Goal: Information Seeking & Learning: Learn about a topic

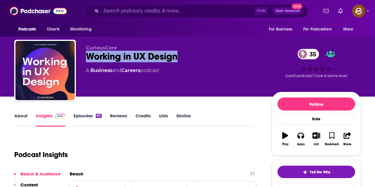
drag, startPoint x: 88, startPoint y: 55, endPoint x: 187, endPoint y: 54, distance: 98.8
click at [187, 54] on div "Working in UX Design 35" at bounding box center [174, 57] width 177 height 12
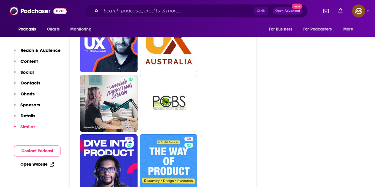
scroll to position [1216, 0]
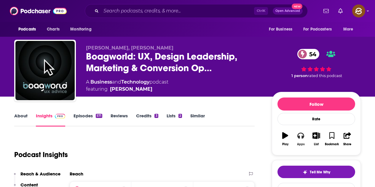
click at [297, 138] on button "Apps" at bounding box center [300, 138] width 15 height 21
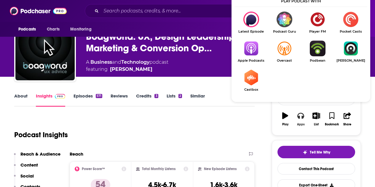
scroll to position [30, 0]
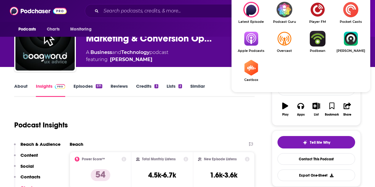
click at [256, 43] on img "Show Listen On dropdown" at bounding box center [251, 39] width 33 height 16
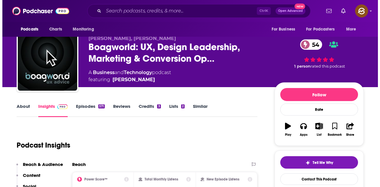
scroll to position [0, 0]
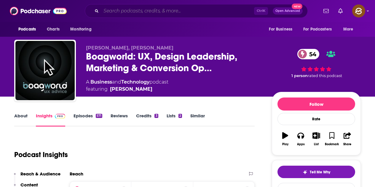
click at [132, 7] on input "Search podcasts, credits, & more..." at bounding box center [177, 10] width 153 height 9
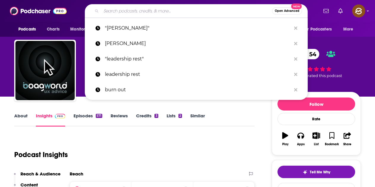
paste input "Beyond UX Design"
type input "Beyond UX Design"
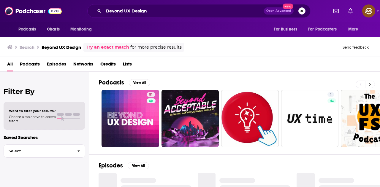
click at [367, 84] on button at bounding box center [370, 84] width 10 height 7
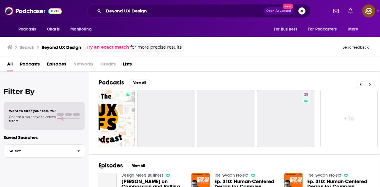
scroll to position [0, 264]
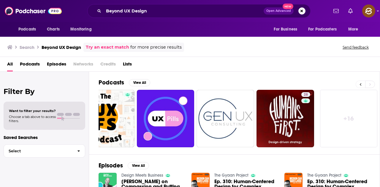
click at [360, 85] on icon at bounding box center [360, 84] width 2 height 4
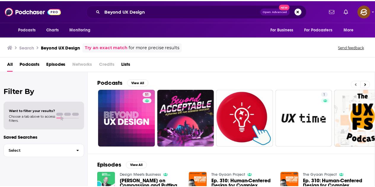
scroll to position [0, 0]
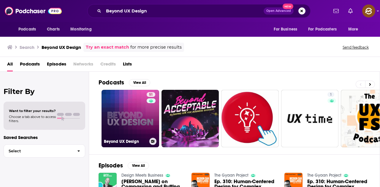
click at [141, 113] on link "51 Beyond UX Design" at bounding box center [130, 119] width 58 height 58
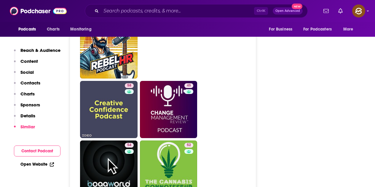
scroll to position [1365, 0]
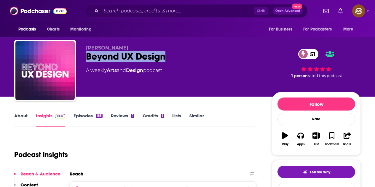
click at [171, 57] on div "Beyond UX Design 51" at bounding box center [174, 57] width 177 height 12
drag, startPoint x: 171, startPoint y: 57, endPoint x: 204, endPoint y: 58, distance: 33.8
click at [204, 58] on div "Beyond UX Design 51" at bounding box center [174, 57] width 177 height 12
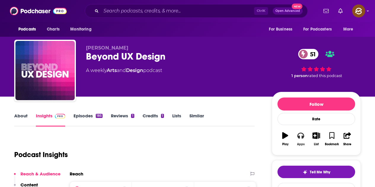
click at [306, 138] on button "Apps" at bounding box center [300, 138] width 15 height 21
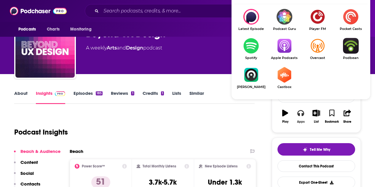
scroll to position [30, 0]
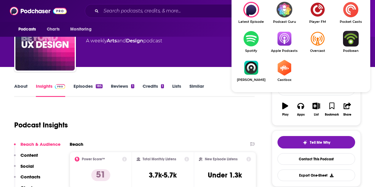
click at [286, 45] on img "Show Listen On dropdown" at bounding box center [284, 39] width 33 height 16
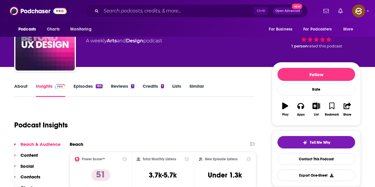
scroll to position [0, 0]
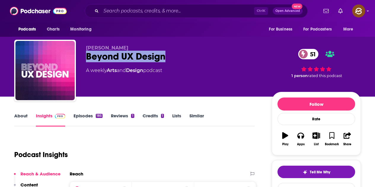
drag, startPoint x: 86, startPoint y: 58, endPoint x: 172, endPoint y: 59, distance: 85.7
click at [172, 59] on div "Beyond UX Design 51" at bounding box center [174, 57] width 177 height 12
click at [300, 140] on button "Apps" at bounding box center [300, 138] width 15 height 21
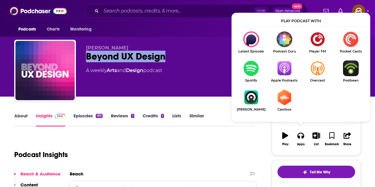
click at [291, 75] on img "Show Listen On dropdown" at bounding box center [284, 69] width 33 height 16
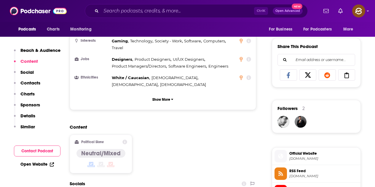
scroll to position [445, 0]
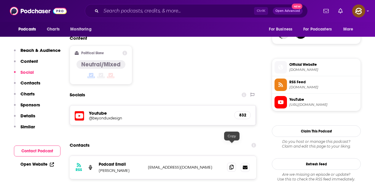
click at [230, 163] on span at bounding box center [231, 167] width 9 height 9
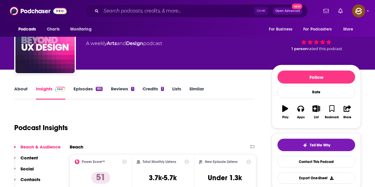
scroll to position [0, 0]
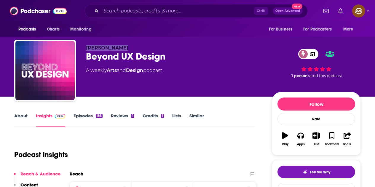
drag, startPoint x: 85, startPoint y: 47, endPoint x: 126, endPoint y: 47, distance: 41.5
click at [126, 47] on div "Jeremy Miller Beyond UX Design 51 A weekly Arts and Design podcast 51 1 person …" at bounding box center [187, 72] width 347 height 64
click at [218, 55] on div "Beyond UX Design 51" at bounding box center [174, 57] width 177 height 12
click at [95, 119] on link "Episodes 185" at bounding box center [88, 120] width 29 height 14
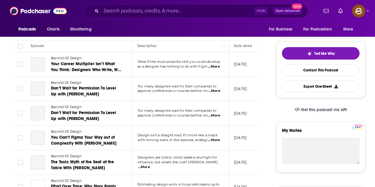
scroll to position [178, 0]
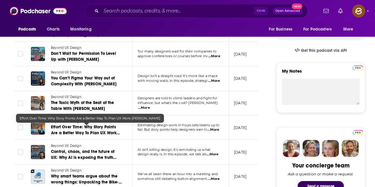
click at [106, 129] on span "Effort Over Time: Why Story Points Are a Better Way To Plan UX Work Naresh Shan" at bounding box center [85, 133] width 69 height 17
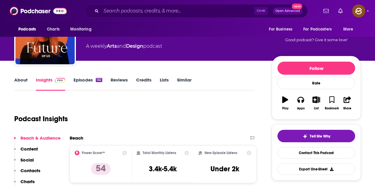
scroll to position [30, 0]
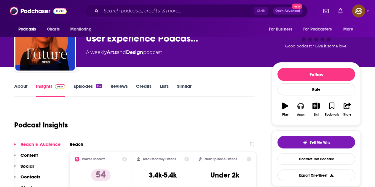
click at [298, 106] on icon "button" at bounding box center [301, 106] width 7 height 6
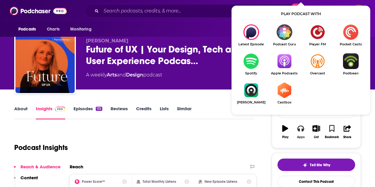
scroll to position [0, 0]
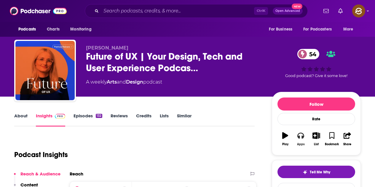
click at [298, 139] on button "Apps" at bounding box center [300, 138] width 15 height 21
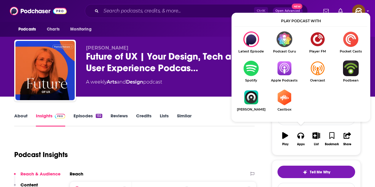
click at [285, 77] on link "Apple Podcasts" at bounding box center [284, 72] width 33 height 22
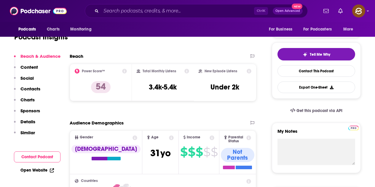
scroll to position [119, 0]
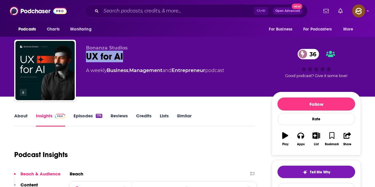
drag, startPoint x: 87, startPoint y: 56, endPoint x: 124, endPoint y: 58, distance: 37.4
click at [124, 58] on div "UX for AI 36" at bounding box center [174, 57] width 177 height 12
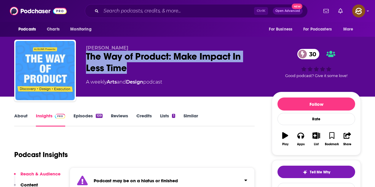
drag, startPoint x: 122, startPoint y: 66, endPoint x: 127, endPoint y: 70, distance: 5.7
click at [127, 70] on div "The Way of Product: Make Impact In Less Time 30" at bounding box center [174, 62] width 177 height 23
click at [152, 74] on div "[PERSON_NAME] The Way of Product: Make Impact In Less Time 30 A weekly Arts and…" at bounding box center [174, 68] width 177 height 47
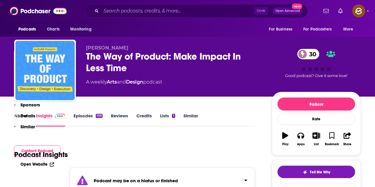
scroll to position [119, 0]
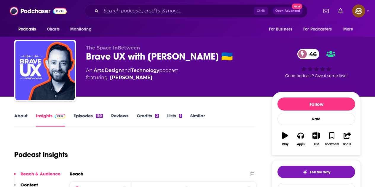
drag, startPoint x: 98, startPoint y: 56, endPoint x: 226, endPoint y: 57, distance: 128.5
click at [226, 57] on div "Brave UX with Brendan Jarvis 🇺🇦 46" at bounding box center [174, 57] width 177 height 12
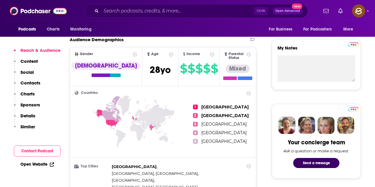
scroll to position [208, 0]
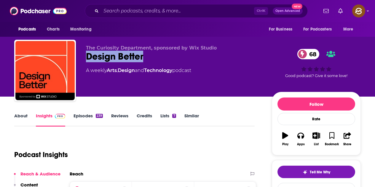
drag, startPoint x: 86, startPoint y: 61, endPoint x: 144, endPoint y: 63, distance: 58.2
click at [144, 63] on div "The Curiosity Department, sponsored by Wix Studio Design Better 68 A weekly Art…" at bounding box center [187, 72] width 347 height 64
click at [301, 134] on icon "button" at bounding box center [301, 135] width 7 height 7
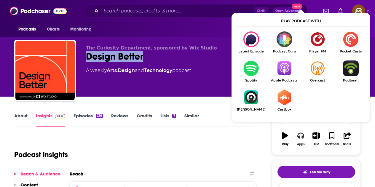
scroll to position [30, 0]
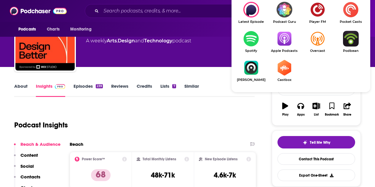
click at [290, 42] on img "Show Listen On dropdown" at bounding box center [284, 39] width 33 height 16
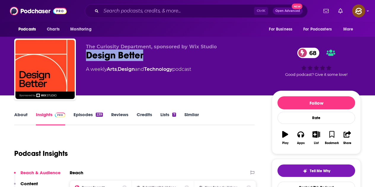
scroll to position [0, 0]
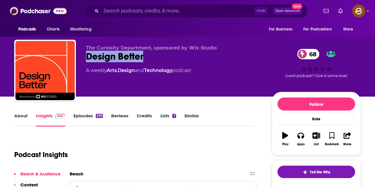
click at [90, 113] on link "Episodes 239" at bounding box center [88, 120] width 29 height 14
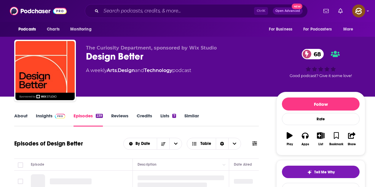
click at [253, 141] on icon at bounding box center [254, 143] width 5 height 5
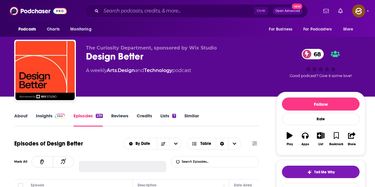
click at [199, 157] on input "List Search Input" at bounding box center [202, 162] width 62 height 11
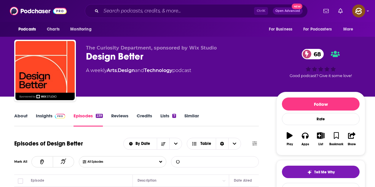
scroll to position [59, 0]
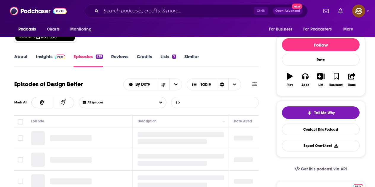
type input "d"
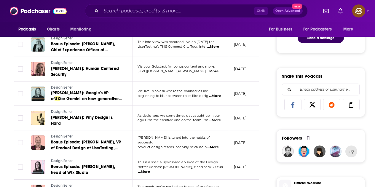
scroll to position [415, 0]
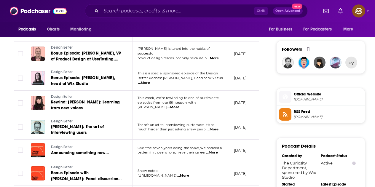
type input "ux"
click at [213, 56] on span "...More" at bounding box center [213, 58] width 12 height 5
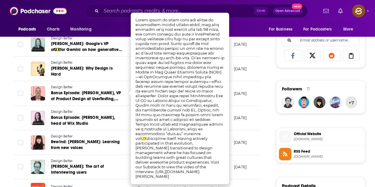
scroll to position [356, 0]
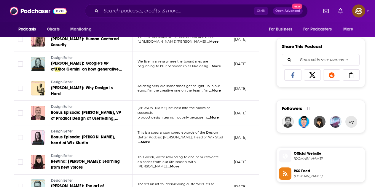
click at [267, 83] on div "About Insights Episodes 239 Reviews Credits Lists 7 Similar Episodes of Design …" at bounding box center [141, 145] width 272 height 779
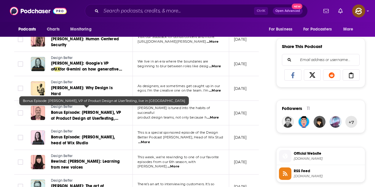
click at [83, 112] on span "Bonus Episode: Jason Giles, VP of Product Design at UserTesting, live in Austin" at bounding box center [86, 118] width 70 height 17
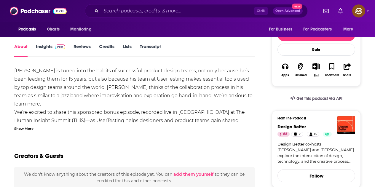
scroll to position [89, 0]
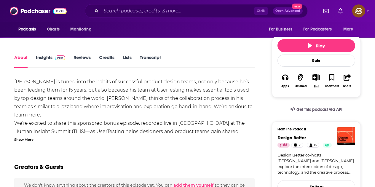
click at [27, 136] on div "Show More" at bounding box center [23, 139] width 19 height 6
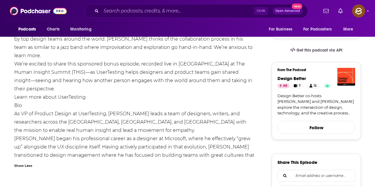
scroll to position [30, 0]
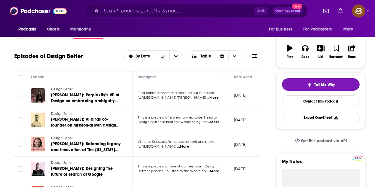
scroll to position [30, 0]
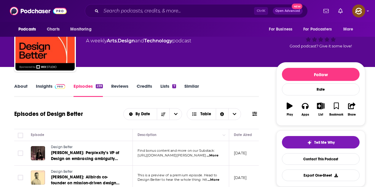
click at [53, 86] on span at bounding box center [59, 86] width 13 height 6
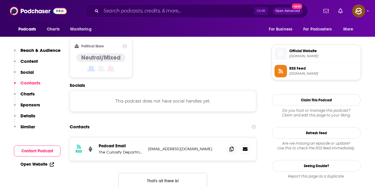
scroll to position [475, 0]
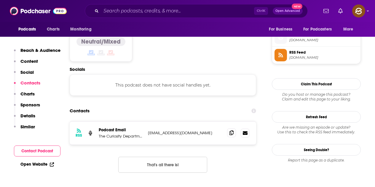
click at [233, 131] on icon at bounding box center [232, 133] width 4 height 5
click at [230, 131] on icon at bounding box center [232, 133] width 4 height 5
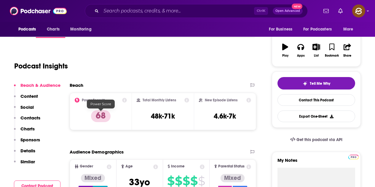
scroll to position [0, 0]
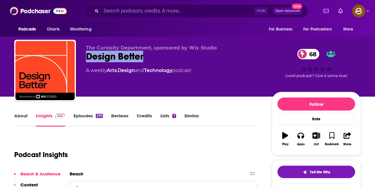
drag, startPoint x: 85, startPoint y: 60, endPoint x: 155, endPoint y: 59, distance: 70.6
click at [157, 59] on div "The Curiosity Department, sponsored by Wix Studio Design Better 68 A weekly Art…" at bounding box center [187, 72] width 347 height 64
click at [173, 76] on div "The Curiosity Department, sponsored by Wix Studio Design Better 68 A weekly Art…" at bounding box center [174, 68] width 177 height 47
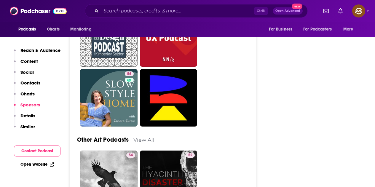
scroll to position [1750, 0]
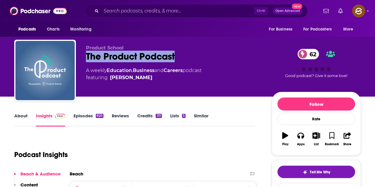
drag, startPoint x: 84, startPoint y: 58, endPoint x: 179, endPoint y: 59, distance: 95.2
click at [179, 59] on div "Product School The Product Podcast 62 A weekly Education , Business and Careers…" at bounding box center [187, 72] width 347 height 64
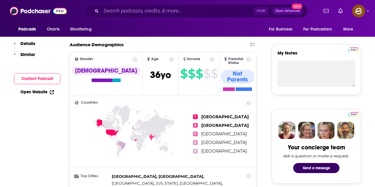
scroll to position [59, 0]
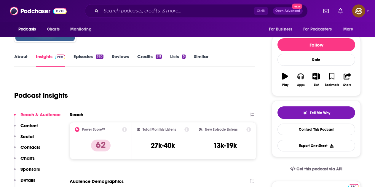
click at [298, 78] on icon "button" at bounding box center [301, 77] width 7 height 6
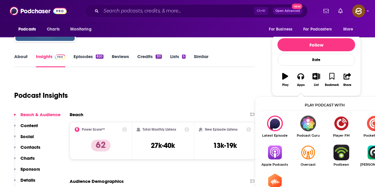
click at [276, 150] on img "Show Listen On dropdown" at bounding box center [274, 153] width 33 height 16
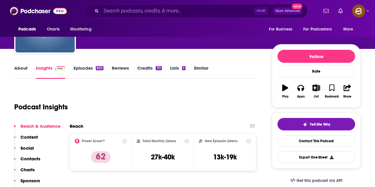
scroll to position [0, 0]
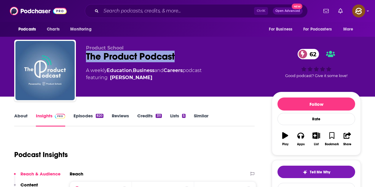
drag, startPoint x: 89, startPoint y: 117, endPoint x: 114, endPoint y: 6, distance: 113.1
click at [89, 117] on link "Episodes 820" at bounding box center [89, 120] width 30 height 14
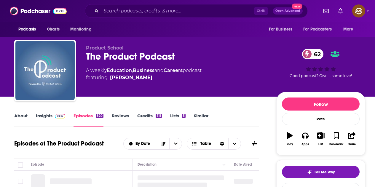
click at [255, 144] on icon at bounding box center [254, 144] width 5 height 4
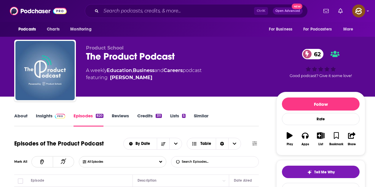
scroll to position [59, 0]
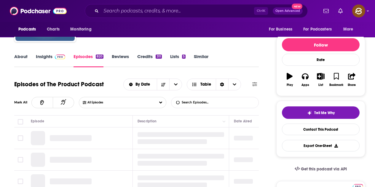
click at [192, 105] on input "List Search Input" at bounding box center [202, 102] width 62 height 11
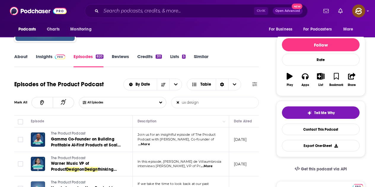
type input "ux design"
click at [150, 143] on span "...More" at bounding box center [144, 144] width 12 height 5
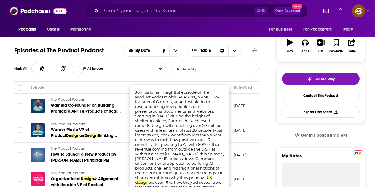
scroll to position [119, 0]
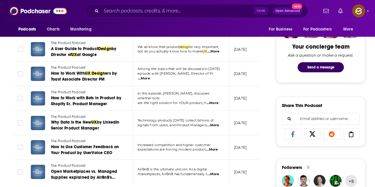
scroll to position [267, 0]
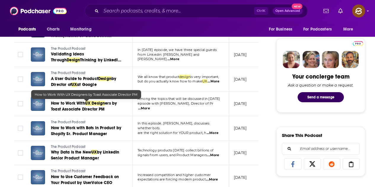
click at [102, 106] on link "How to Work With UX Design ers by Toast Associate Director PM" at bounding box center [86, 107] width 71 height 12
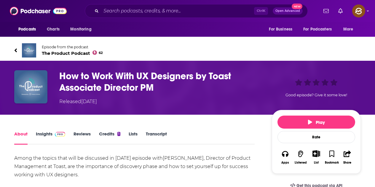
scroll to position [89, 0]
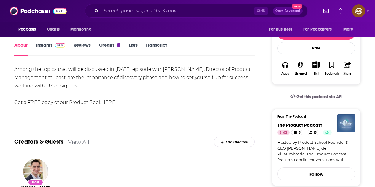
click at [46, 45] on link "Insights" at bounding box center [50, 49] width 29 height 14
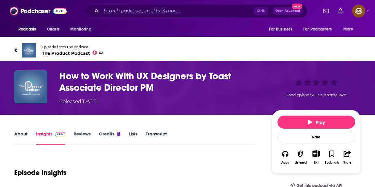
click at [49, 133] on link "Insights" at bounding box center [50, 138] width 29 height 14
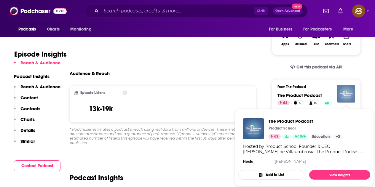
click at [352, 96] on img "The Product Podcast" at bounding box center [347, 94] width 18 height 18
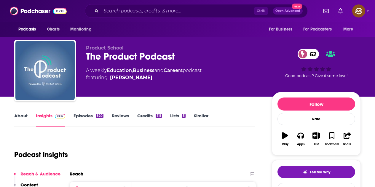
drag, startPoint x: 168, startPoint y: 77, endPoint x: 161, endPoint y: 79, distance: 7.3
click at [161, 79] on span "featuring Carlos Villaumbrosia" at bounding box center [144, 77] width 116 height 7
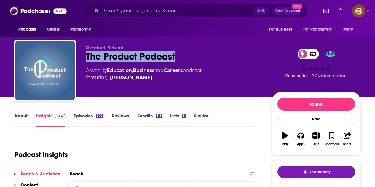
drag, startPoint x: 85, startPoint y: 55, endPoint x: 206, endPoint y: 62, distance: 121.2
click at [206, 62] on div "Product School The Product Podcast 62 A weekly Education , Business and Careers…" at bounding box center [187, 72] width 347 height 64
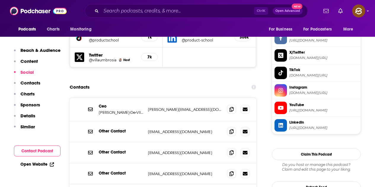
scroll to position [593, 0]
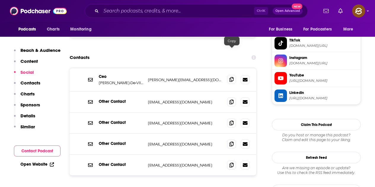
click at [232, 77] on icon at bounding box center [232, 79] width 4 height 5
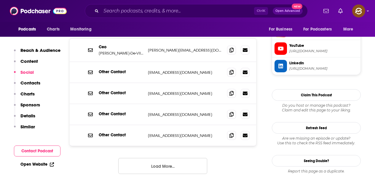
click at [184, 158] on button "Load More..." at bounding box center [162, 166] width 89 height 16
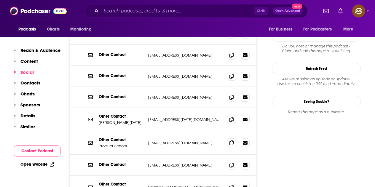
scroll to position [712, 0]
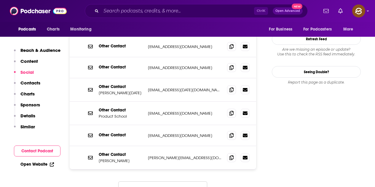
click at [181, 182] on button "Load More..." at bounding box center [162, 190] width 89 height 16
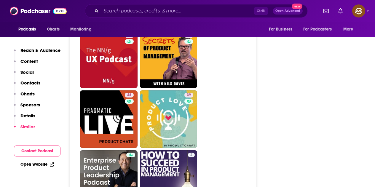
scroll to position [1869, 0]
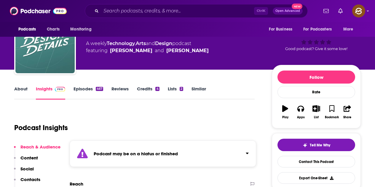
scroll to position [89, 0]
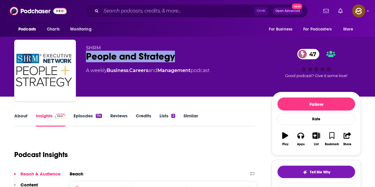
drag, startPoint x: 86, startPoint y: 57, endPoint x: 173, endPoint y: 56, distance: 87.2
click at [173, 56] on div "People and Strategy 47" at bounding box center [174, 57] width 177 height 12
click at [303, 140] on button "Apps" at bounding box center [300, 138] width 15 height 21
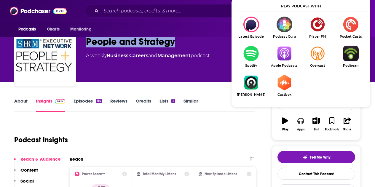
scroll to position [30, 0]
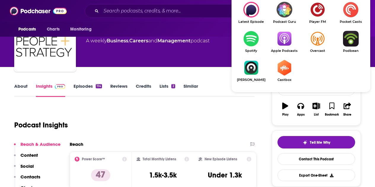
click at [288, 38] on img "Show Listen On dropdown" at bounding box center [284, 39] width 33 height 16
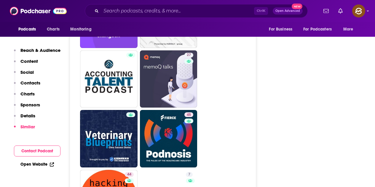
scroll to position [1483, 0]
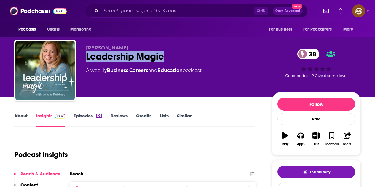
drag, startPoint x: 87, startPoint y: 56, endPoint x: 163, endPoint y: 58, distance: 75.7
click at [163, 58] on div "Leadership Magic 38" at bounding box center [174, 57] width 177 height 12
click at [148, 77] on div "Angie Robinson Leadership Magic 38 A weekly Business , Careers and Education po…" at bounding box center [174, 68] width 177 height 47
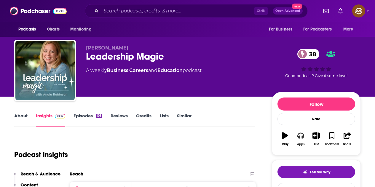
click at [305, 135] on button "Apps" at bounding box center [300, 138] width 15 height 21
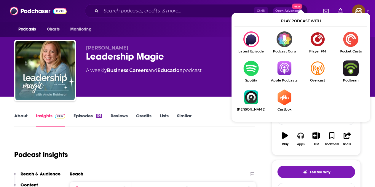
scroll to position [30, 0]
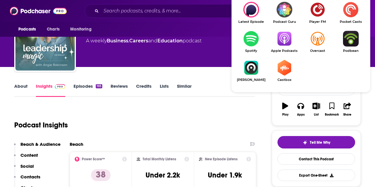
click at [287, 39] on img "Show Listen On dropdown" at bounding box center [284, 39] width 33 height 16
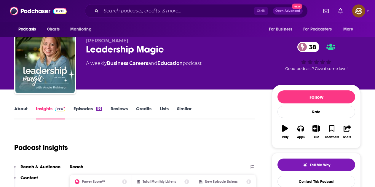
scroll to position [0, 0]
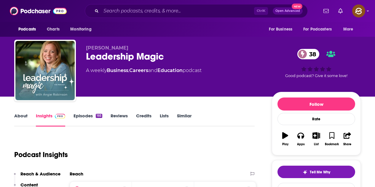
drag, startPoint x: 85, startPoint y: 48, endPoint x: 128, endPoint y: 49, distance: 43.0
click at [128, 49] on div "Angie Robinson Leadership Magic 38 A weekly Business , Careers and Education po…" at bounding box center [187, 72] width 347 height 64
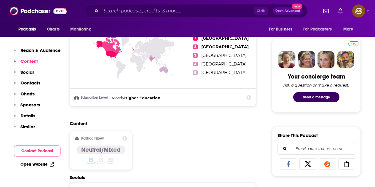
scroll to position [386, 0]
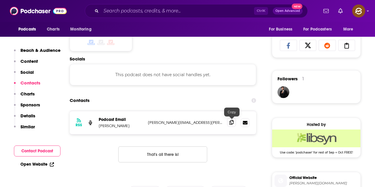
click at [232, 123] on icon at bounding box center [232, 122] width 4 height 5
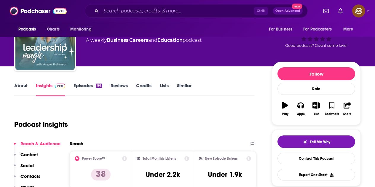
scroll to position [0, 0]
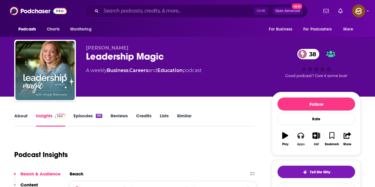
click at [297, 143] on button "Apps" at bounding box center [300, 138] width 15 height 21
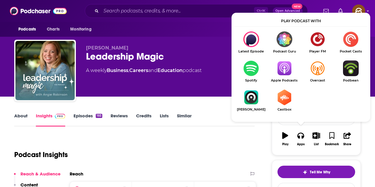
click at [285, 78] on link "Apple Podcasts" at bounding box center [284, 72] width 33 height 22
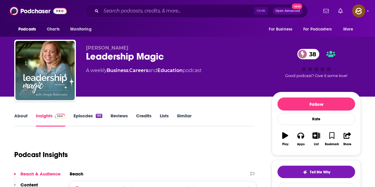
drag, startPoint x: 89, startPoint y: 113, endPoint x: 197, endPoint y: 1, distance: 155.5
click at [89, 113] on link "Episodes 193" at bounding box center [88, 120] width 29 height 14
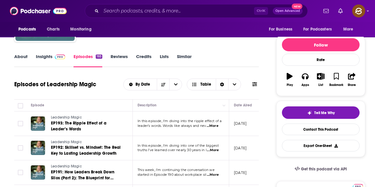
scroll to position [89, 0]
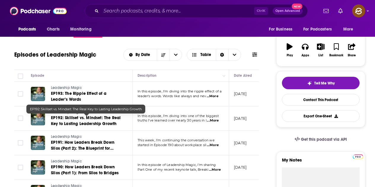
click at [101, 121] on link "EP192: Skillset vs. Mindset: The Real Key to Lasting Leadership Growth" at bounding box center [86, 121] width 71 height 12
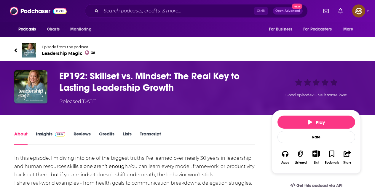
click at [16, 49] on icon at bounding box center [15, 50] width 3 height 6
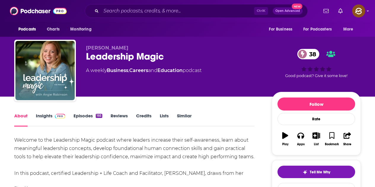
click at [47, 114] on link "Insights" at bounding box center [50, 120] width 29 height 14
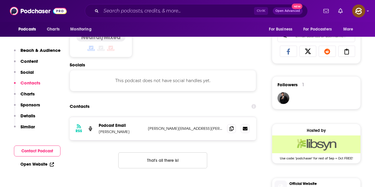
scroll to position [356, 0]
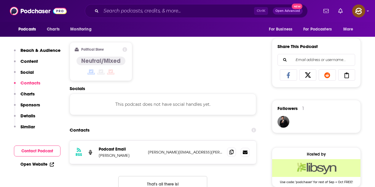
click at [230, 154] on icon at bounding box center [232, 152] width 4 height 5
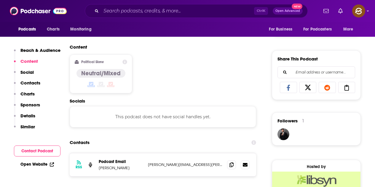
scroll to position [237, 0]
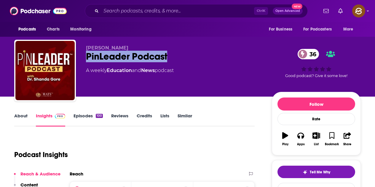
drag, startPoint x: 84, startPoint y: 57, endPoint x: 174, endPoint y: 57, distance: 89.6
click at [174, 57] on div "[PERSON_NAME] PinLeader Podcast 36 A weekly Education and News podcast 36 Good …" at bounding box center [187, 72] width 347 height 64
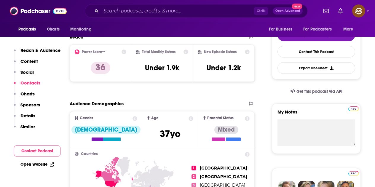
scroll to position [82, 0]
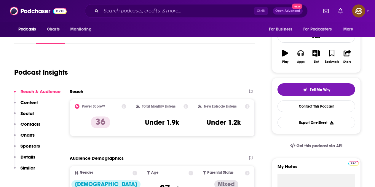
click at [305, 60] on button "Apps" at bounding box center [300, 56] width 15 height 21
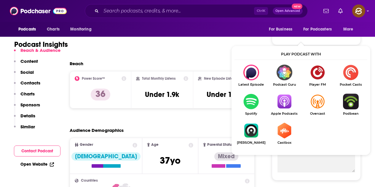
scroll to position [112, 0]
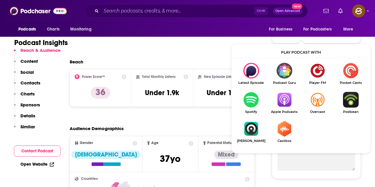
click at [289, 96] on img "Show Listen On dropdown" at bounding box center [284, 100] width 33 height 16
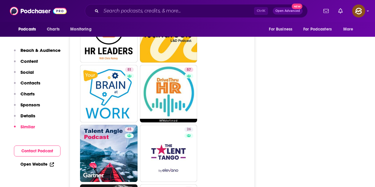
scroll to position [979, 0]
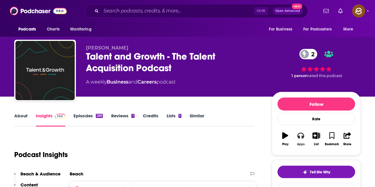
click at [298, 136] on icon "button" at bounding box center [301, 136] width 7 height 6
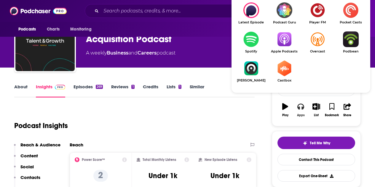
scroll to position [30, 0]
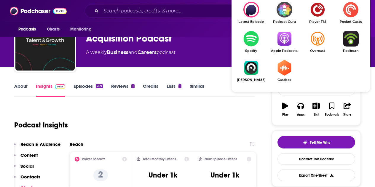
click at [285, 42] on img "Show Listen On dropdown" at bounding box center [284, 39] width 33 height 16
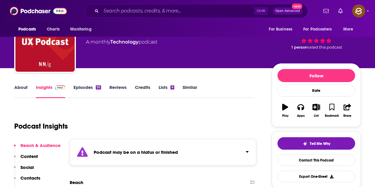
scroll to position [30, 0]
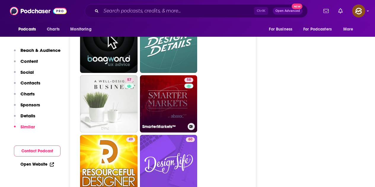
scroll to position [1454, 0]
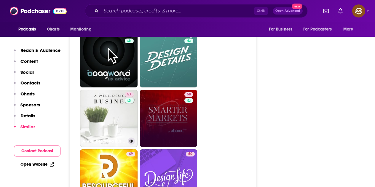
drag, startPoint x: 115, startPoint y: 86, endPoint x: 248, endPoint y: 92, distance: 133.1
click at [248, 92] on ul "67 62 68 62 46 58 68 46 54 53 57 A Well-Designed Business® | Interior Design Bu…" at bounding box center [166, 88] width 172 height 715
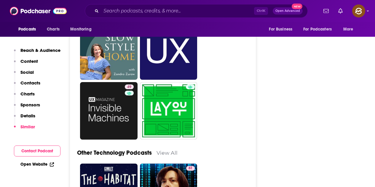
scroll to position [1750, 0]
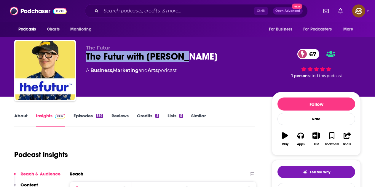
drag, startPoint x: 85, startPoint y: 57, endPoint x: 182, endPoint y: 61, distance: 97.1
click at [182, 61] on div "The Futur The Futur with [PERSON_NAME] 67 A Business , Marketing and Arts podca…" at bounding box center [187, 72] width 347 height 64
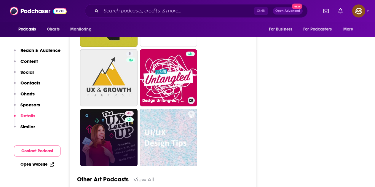
scroll to position [1839, 0]
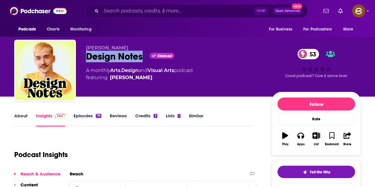
drag, startPoint x: 85, startPoint y: 56, endPoint x: 142, endPoint y: 61, distance: 57.1
click at [142, 61] on div "[PERSON_NAME] Design Notes Claimed 53 A monthly Arts , Design and Visual Arts p…" at bounding box center [187, 72] width 347 height 64
click at [301, 145] on div "Apps" at bounding box center [301, 145] width 8 height 4
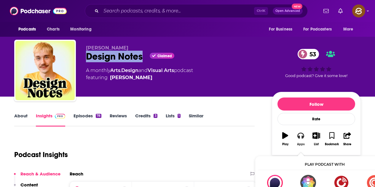
scroll to position [30, 0]
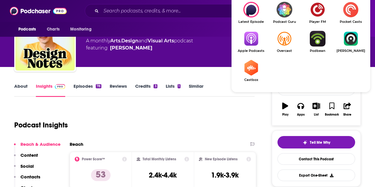
click at [251, 44] on img "Show Listen On dropdown" at bounding box center [251, 39] width 33 height 16
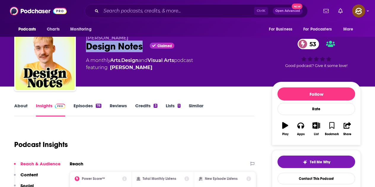
scroll to position [0, 0]
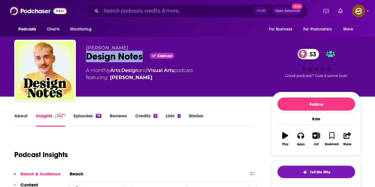
click at [161, 85] on div "[PERSON_NAME] Design Notes Claimed 53 A monthly Arts , Design and Visual Arts p…" at bounding box center [174, 68] width 177 height 47
drag, startPoint x: 86, startPoint y: 47, endPoint x: 188, endPoint y: 59, distance: 102.4
click at [189, 59] on div "[PERSON_NAME] Design Notes Claimed 53 A monthly Arts , Design and Visual Arts p…" at bounding box center [187, 72] width 347 height 64
click at [143, 45] on div "[PERSON_NAME] Design Notes Claimed 53 A monthly Arts , Design and Visual Arts p…" at bounding box center [187, 72] width 347 height 64
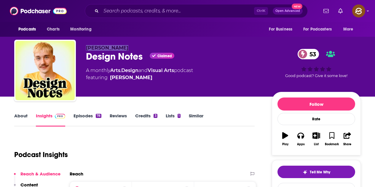
drag, startPoint x: 87, startPoint y: 48, endPoint x: 123, endPoint y: 50, distance: 35.6
click at [123, 50] on p "[PERSON_NAME]" at bounding box center [174, 48] width 177 height 6
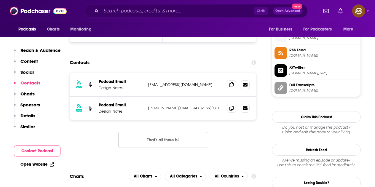
scroll to position [504, 0]
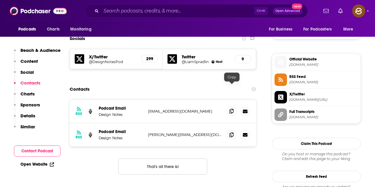
click at [229, 107] on span at bounding box center [231, 111] width 9 height 9
click at [228, 130] on span at bounding box center [231, 134] width 9 height 9
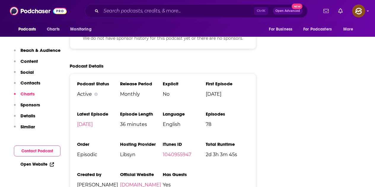
scroll to position [0, 0]
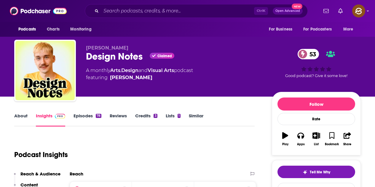
click at [90, 115] on link "Episodes 78" at bounding box center [88, 120] width 28 height 14
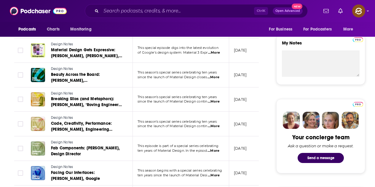
scroll to position [208, 0]
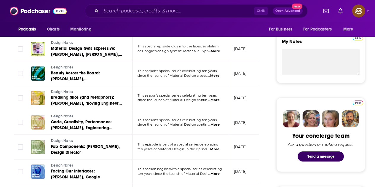
click at [213, 75] on span "...More" at bounding box center [214, 76] width 12 height 5
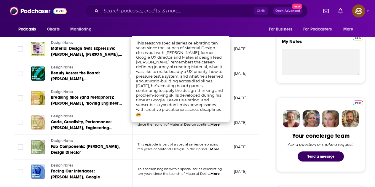
scroll to position [178, 0]
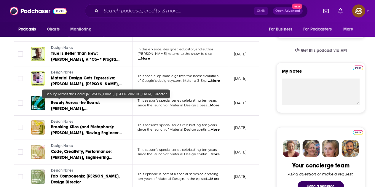
click at [84, 108] on span "Beauty Across the Board: [PERSON_NAME], [GEOGRAPHIC_DATA] Director" at bounding box center [80, 108] width 58 height 17
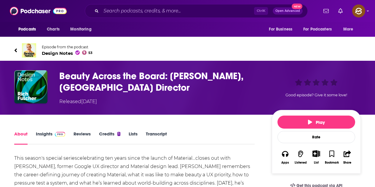
drag, startPoint x: 28, startPoint y: 46, endPoint x: 148, endPoint y: 33, distance: 121.1
click at [28, 46] on img at bounding box center [29, 50] width 14 height 14
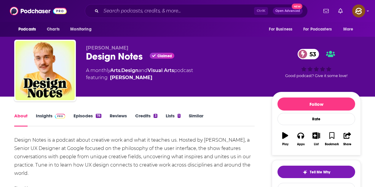
scroll to position [59, 0]
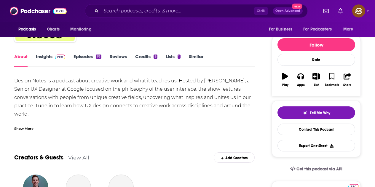
click at [56, 55] on img at bounding box center [60, 57] width 10 height 5
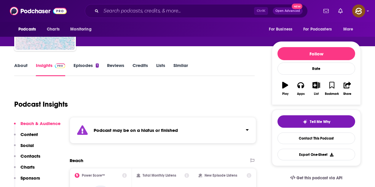
scroll to position [89, 0]
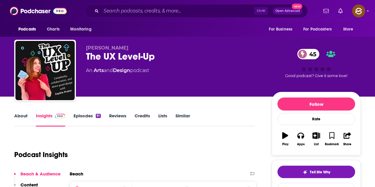
drag, startPoint x: 0, startPoint y: 0, endPoint x: 154, endPoint y: 61, distance: 165.7
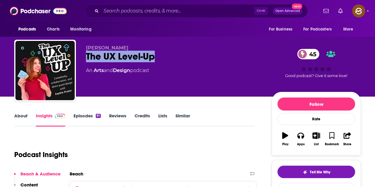
drag, startPoint x: 87, startPoint y: 56, endPoint x: 160, endPoint y: 58, distance: 73.0
click at [160, 58] on div "The UX Level-Up 45" at bounding box center [174, 57] width 177 height 12
click at [302, 141] on button "Apps" at bounding box center [300, 138] width 15 height 21
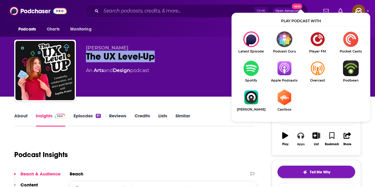
scroll to position [59, 0]
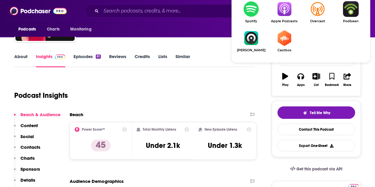
click at [284, 14] on img "Show Listen On dropdown" at bounding box center [284, 9] width 33 height 16
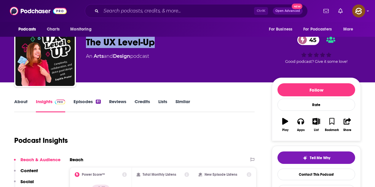
scroll to position [0, 0]
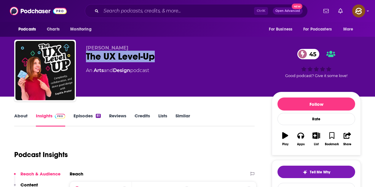
drag, startPoint x: 84, startPoint y: 48, endPoint x: 125, endPoint y: 48, distance: 41.8
click at [125, 48] on div "Sophia V. Prater The UX Level-Up 45 An Arts and Design podcast 45 Good podcast?…" at bounding box center [187, 72] width 347 height 64
click at [304, 131] on button "Apps" at bounding box center [300, 138] width 15 height 21
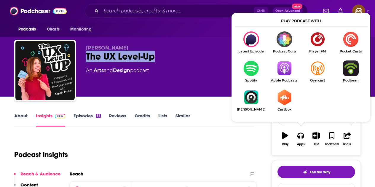
click at [287, 71] on img "Show Listen On dropdown" at bounding box center [284, 69] width 33 height 16
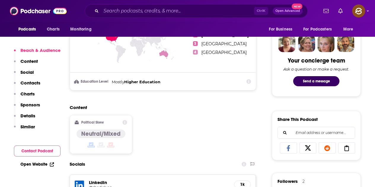
scroll to position [386, 0]
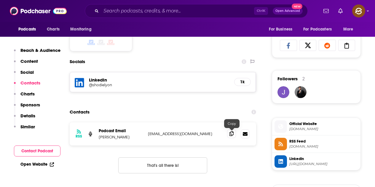
click at [230, 133] on icon at bounding box center [232, 133] width 4 height 5
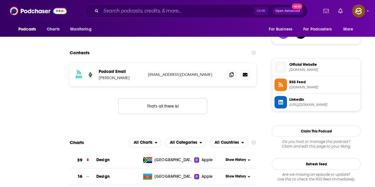
scroll to position [0, 0]
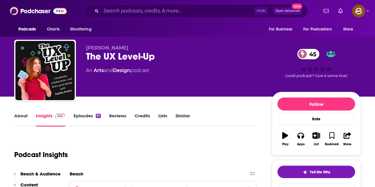
click at [87, 115] on link "Episodes 81" at bounding box center [87, 120] width 27 height 14
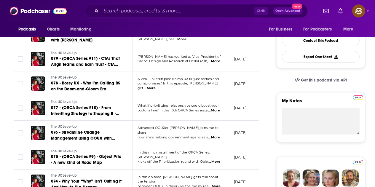
scroll to position [237, 0]
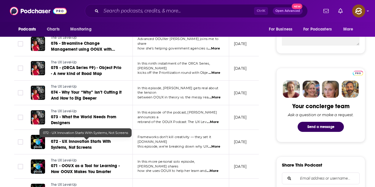
click at [82, 145] on span "072 - UX Innovation Starts With Systems, Not Screens" at bounding box center [81, 144] width 60 height 11
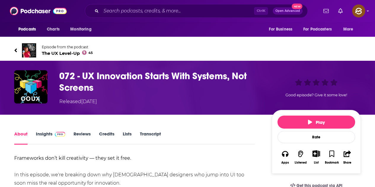
click at [48, 134] on link "Insights" at bounding box center [50, 138] width 29 height 14
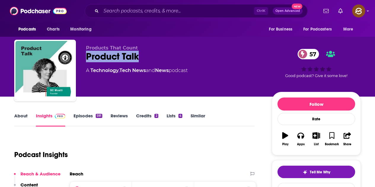
drag, startPoint x: 85, startPoint y: 55, endPoint x: 142, endPoint y: 57, distance: 57.6
click at [142, 57] on div "Products That Count Product Talk 57 A Technology , Tech News and News podcast 5…" at bounding box center [187, 72] width 347 height 64
click at [306, 140] on button "Apps" at bounding box center [300, 138] width 15 height 21
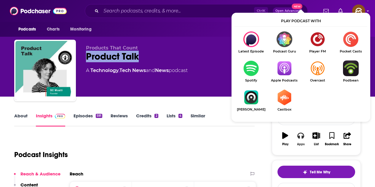
scroll to position [30, 0]
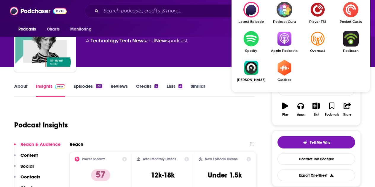
click at [285, 46] on img "Show Listen On dropdown" at bounding box center [284, 39] width 33 height 16
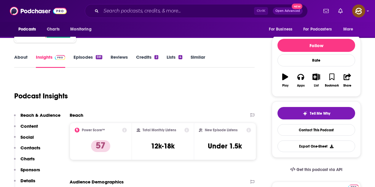
scroll to position [59, 0]
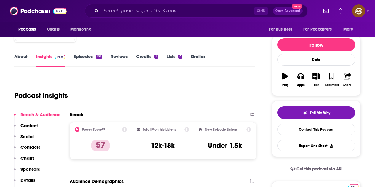
click at [92, 61] on link "Episodes 591" at bounding box center [88, 61] width 29 height 14
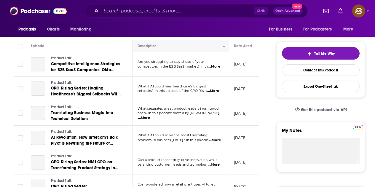
scroll to position [59, 0]
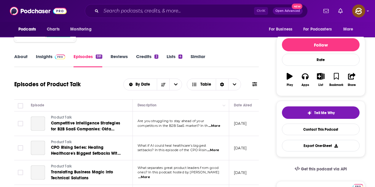
click at [255, 83] on icon at bounding box center [254, 84] width 5 height 4
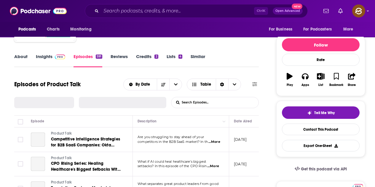
click at [199, 103] on input "List Search Input" at bounding box center [202, 102] width 62 height 11
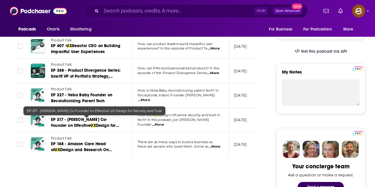
scroll to position [178, 0]
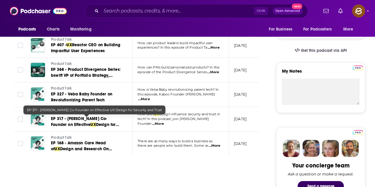
type input "ux"
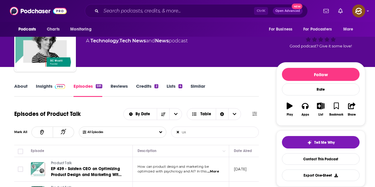
scroll to position [0, 0]
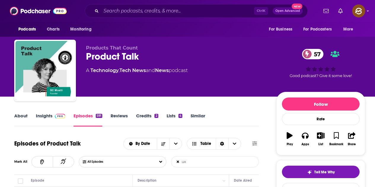
click at [53, 118] on span at bounding box center [59, 116] width 13 height 6
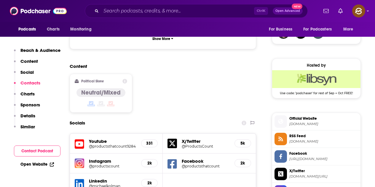
scroll to position [564, 0]
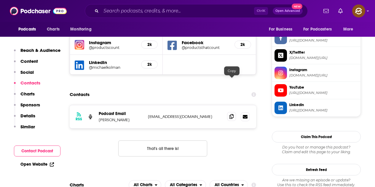
click at [230, 114] on icon at bounding box center [232, 116] width 4 height 5
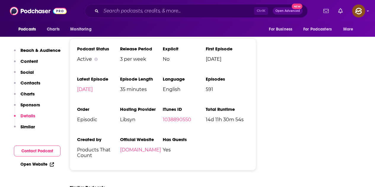
scroll to position [801, 0]
